Goal: Task Accomplishment & Management: Complete application form

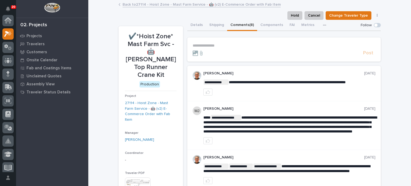
scroll to position [13, 0]
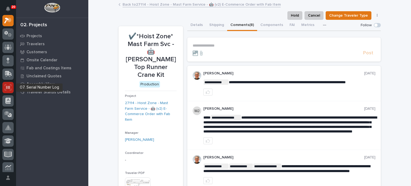
click at [9, 86] on icon at bounding box center [8, 87] width 4 height 3
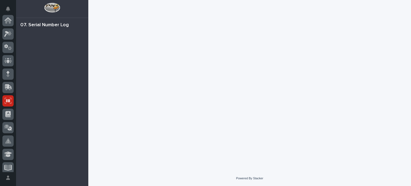
scroll to position [80, 0]
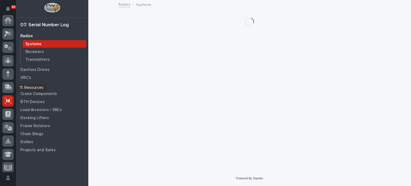
scroll to position [80, 0]
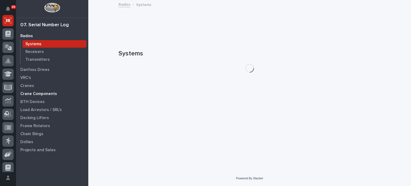
click at [34, 93] on p "Crane Components" at bounding box center [38, 93] width 37 height 5
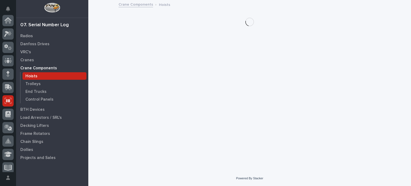
scroll to position [80, 0]
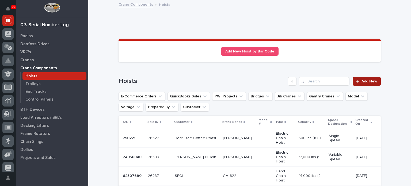
click at [363, 80] on span "Add New" at bounding box center [369, 81] width 16 height 4
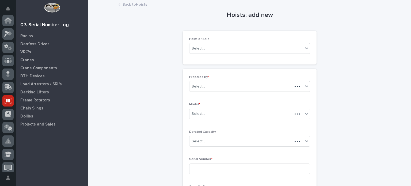
scroll to position [80, 0]
click at [306, 49] on icon at bounding box center [306, 47] width 5 height 5
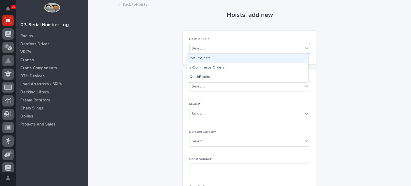
click at [300, 59] on div "PWI Projects" at bounding box center [247, 58] width 120 height 9
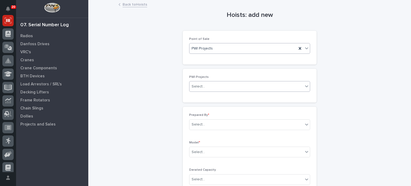
click at [282, 87] on div "Select..." at bounding box center [246, 86] width 114 height 9
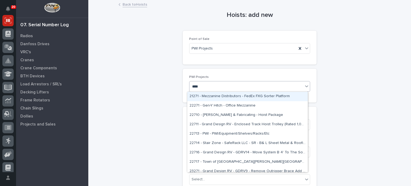
type input "*****"
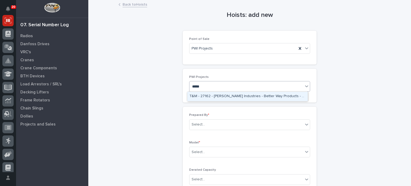
click at [272, 96] on div "T&M - 27162 - [PERSON_NAME] Industries - Better Way Products - Plt 1 - Hoist is…" at bounding box center [247, 96] width 120 height 9
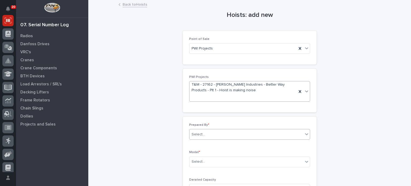
click at [258, 133] on div "Select..." at bounding box center [246, 134] width 114 height 9
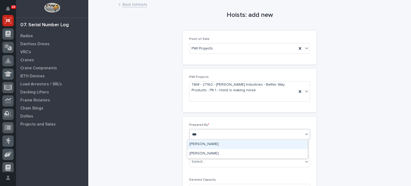
type input "****"
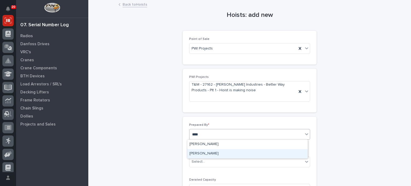
click at [248, 152] on div "[PERSON_NAME]" at bounding box center [247, 153] width 120 height 9
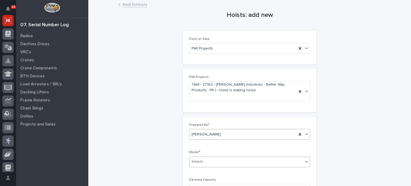
click at [246, 162] on div "Select..." at bounding box center [246, 161] width 114 height 9
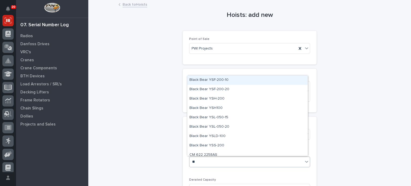
type input "***"
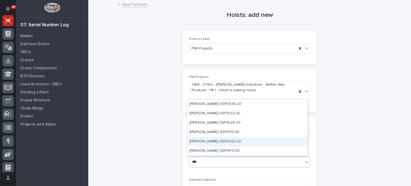
click at [212, 143] on div "[PERSON_NAME] SSP2022-20" at bounding box center [247, 141] width 120 height 9
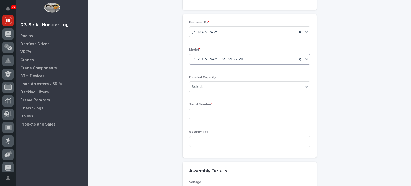
scroll to position [103, 0]
click at [263, 110] on input at bounding box center [249, 113] width 121 height 11
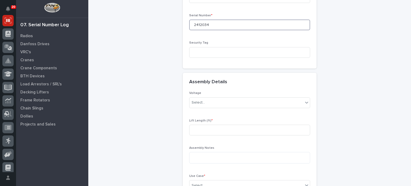
scroll to position [191, 0]
type input "2412034"
click at [304, 100] on icon at bounding box center [306, 102] width 5 height 5
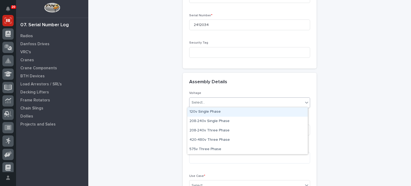
click at [290, 113] on div "120v Single Phase" at bounding box center [247, 111] width 120 height 9
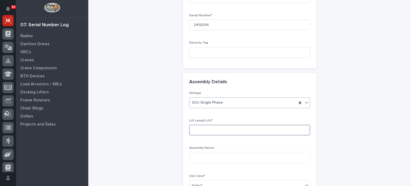
click at [285, 131] on input at bounding box center [249, 130] width 121 height 11
type input "20"
click at [275, 156] on textarea at bounding box center [249, 157] width 121 height 11
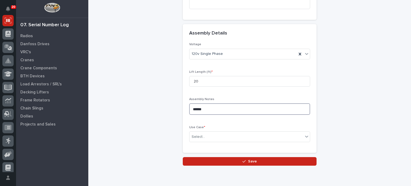
scroll to position [244, 0]
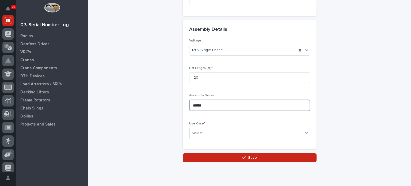
type textarea "******"
click at [305, 132] on icon at bounding box center [306, 132] width 5 height 5
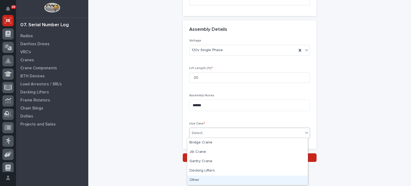
click at [281, 180] on div "Other" at bounding box center [247, 179] width 120 height 9
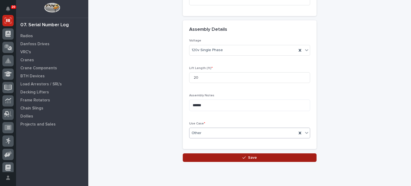
click at [258, 156] on button "Save" at bounding box center [250, 157] width 134 height 9
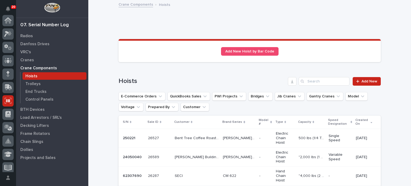
scroll to position [80, 0]
